Goal: Task Accomplishment & Management: Complete application form

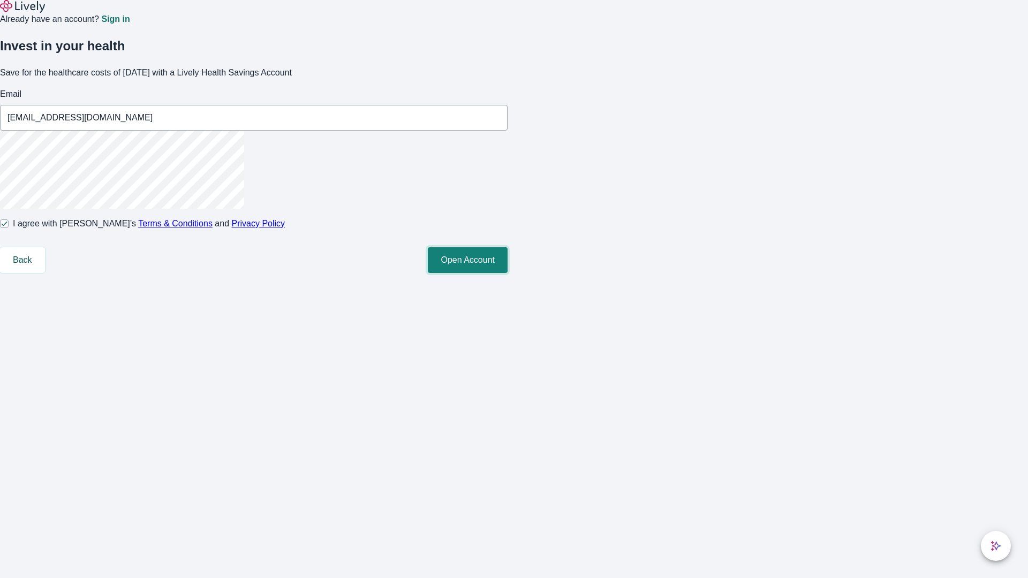
click at [508, 273] on button "Open Account" at bounding box center [468, 260] width 80 height 26
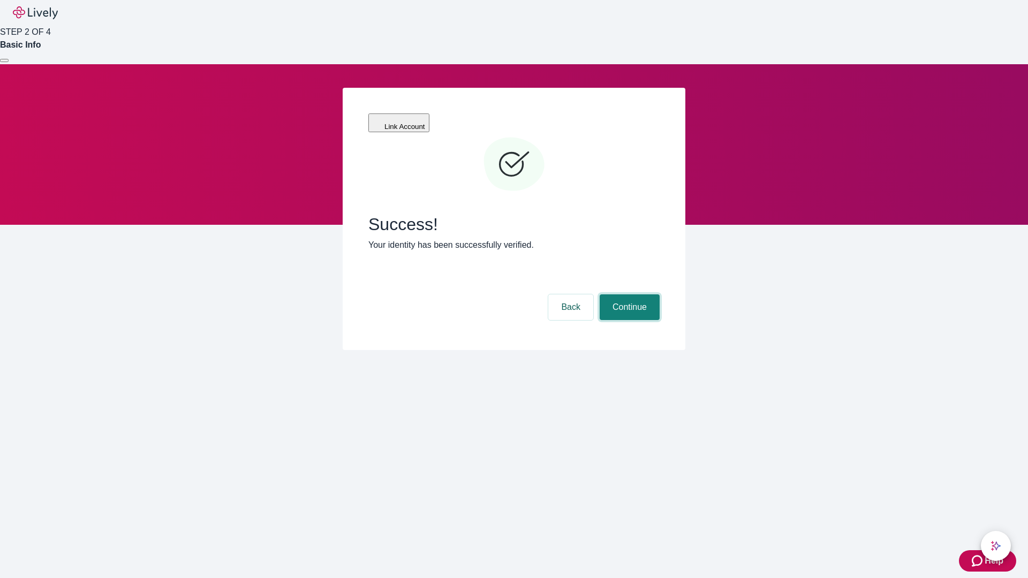
click at [628, 294] on button "Continue" at bounding box center [630, 307] width 60 height 26
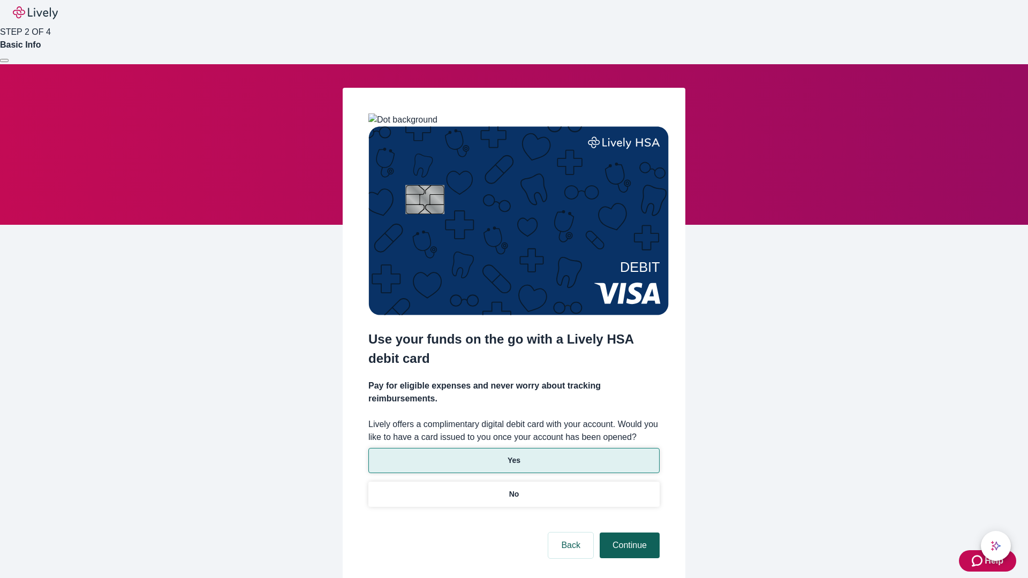
click at [513, 489] on p "No" at bounding box center [514, 494] width 10 height 11
click at [628, 533] on button "Continue" at bounding box center [630, 546] width 60 height 26
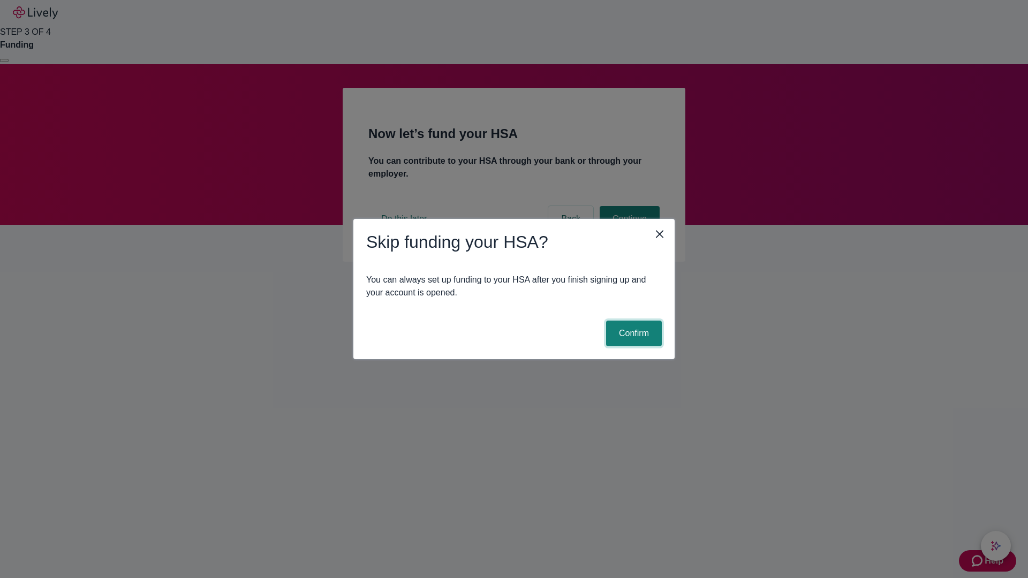
click at [632, 334] on button "Confirm" at bounding box center [634, 334] width 56 height 26
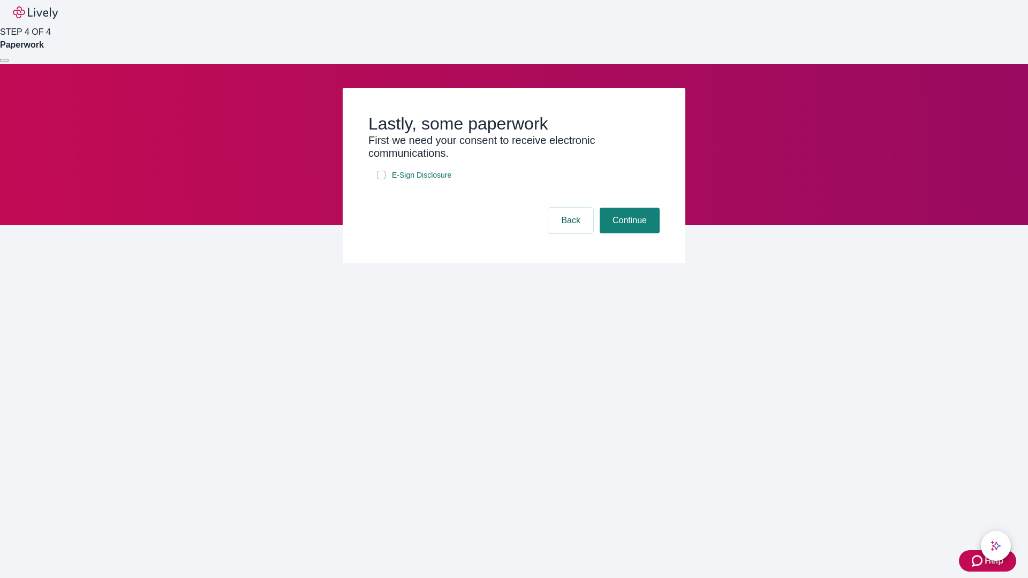
click at [381, 179] on input "E-Sign Disclosure" at bounding box center [381, 175] width 9 height 9
checkbox input "true"
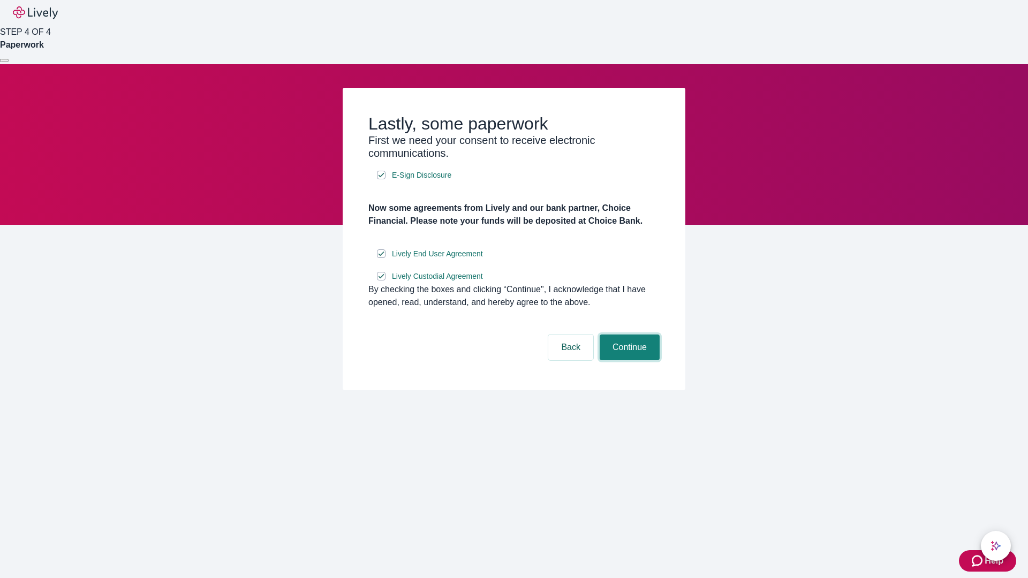
click at [628, 360] on button "Continue" at bounding box center [630, 348] width 60 height 26
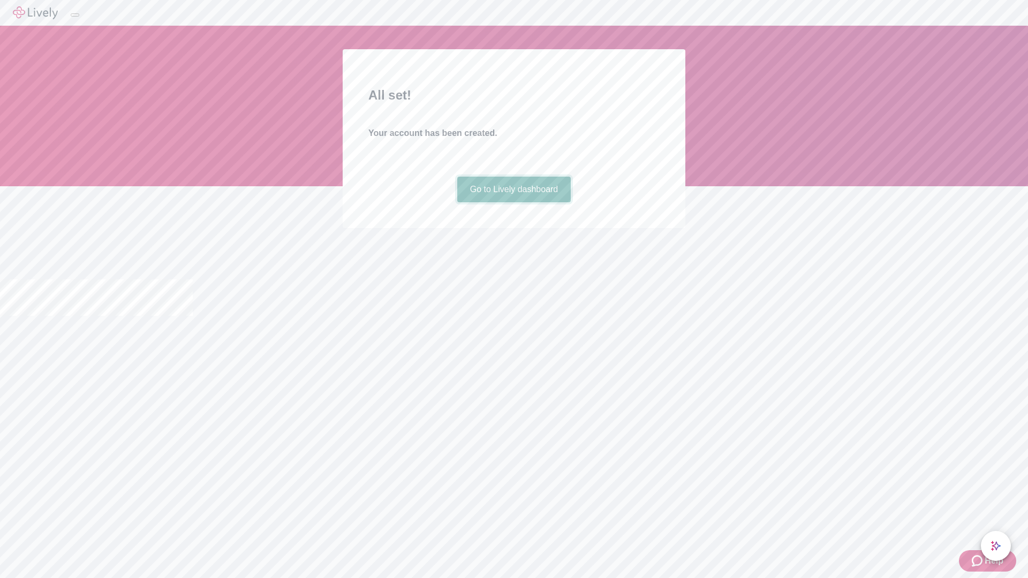
click at [513, 202] on link "Go to Lively dashboard" at bounding box center [514, 190] width 114 height 26
